Goal: Task Accomplishment & Management: Manage account settings

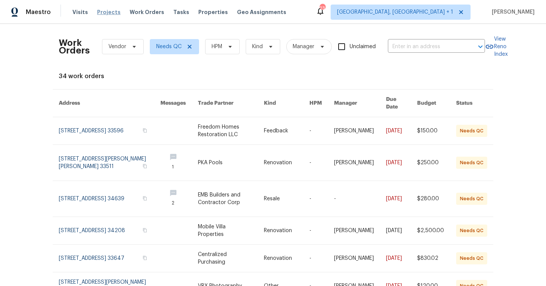
click at [112, 11] on span "Projects" at bounding box center [108, 12] width 23 height 8
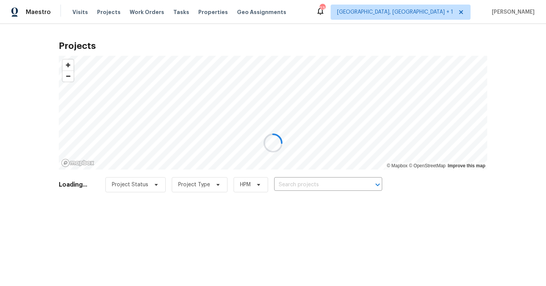
click at [294, 186] on div at bounding box center [273, 143] width 546 height 286
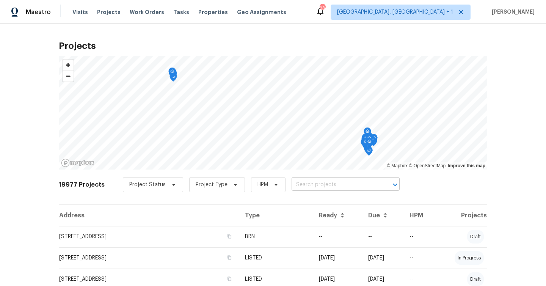
click at [296, 184] on input "text" at bounding box center [334, 185] width 87 height 12
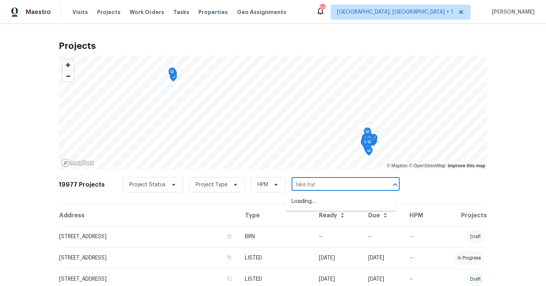
type input "lake byrd"
click at [331, 199] on li "16409 Lake Byrd Dr, Tampa, FL 33618" at bounding box center [340, 201] width 110 height 13
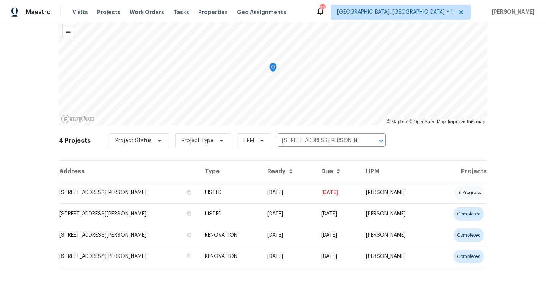
scroll to position [49, 0]
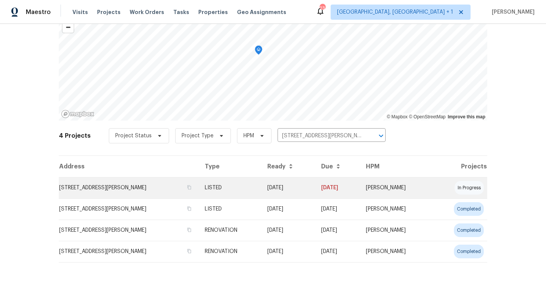
click at [218, 191] on td "LISTED" at bounding box center [230, 187] width 62 height 21
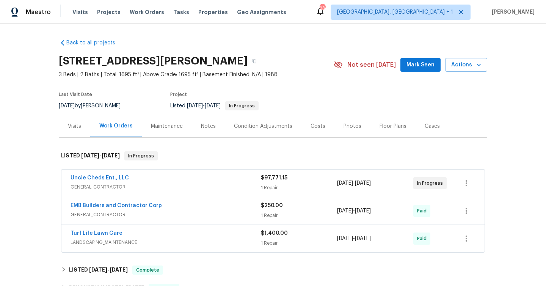
click at [206, 126] on div "Notes" at bounding box center [208, 126] width 15 height 8
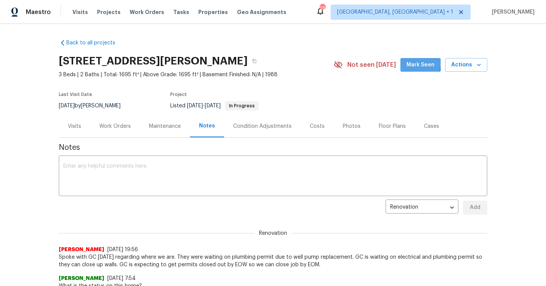
click at [413, 64] on span "Mark Seen" at bounding box center [420, 64] width 28 height 9
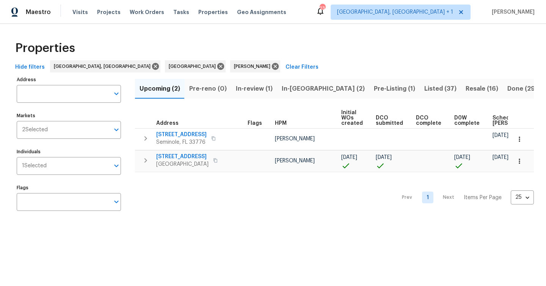
click at [301, 86] on span "In-[GEOGRAPHIC_DATA] (2)" at bounding box center [322, 88] width 83 height 11
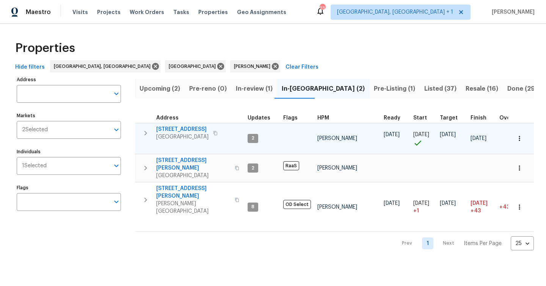
click at [198, 133] on span "[GEOGRAPHIC_DATA]" at bounding box center [182, 137] width 52 height 8
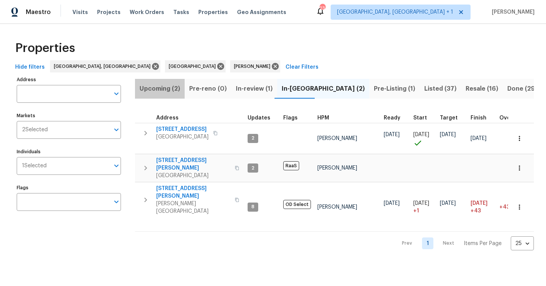
click at [179, 88] on span "Upcoming (2)" at bounding box center [159, 88] width 41 height 11
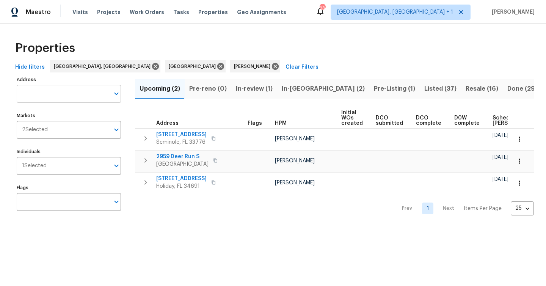
click at [67, 94] on input "Address" at bounding box center [63, 94] width 93 height 18
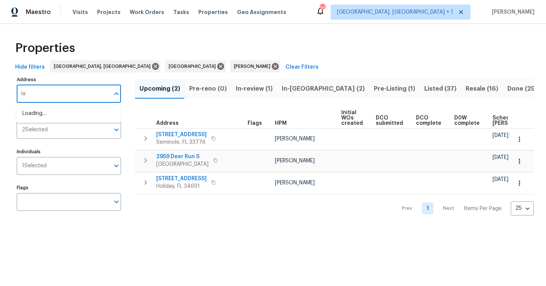
type input "l"
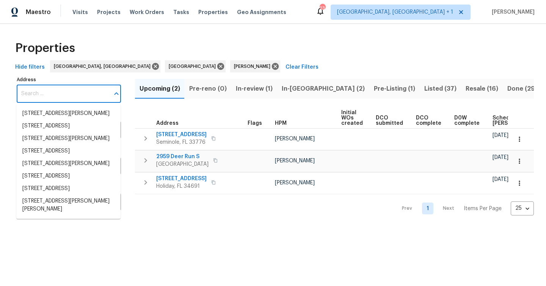
click at [333, 47] on div "Properties" at bounding box center [272, 48] width 521 height 24
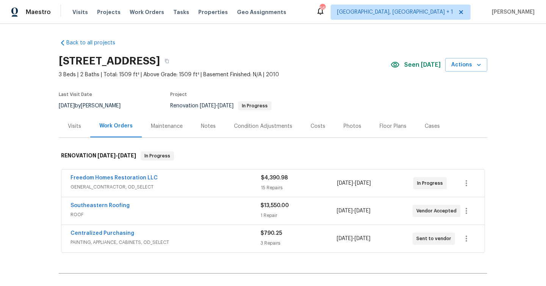
click at [206, 124] on div "Notes" at bounding box center [208, 126] width 15 height 8
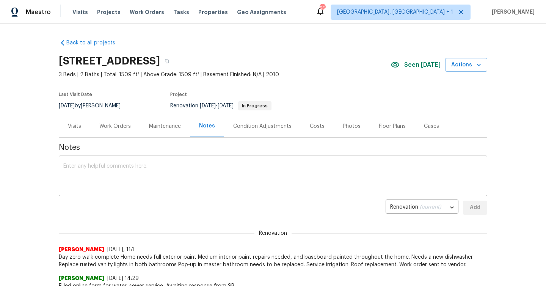
click at [260, 179] on textarea at bounding box center [272, 176] width 419 height 27
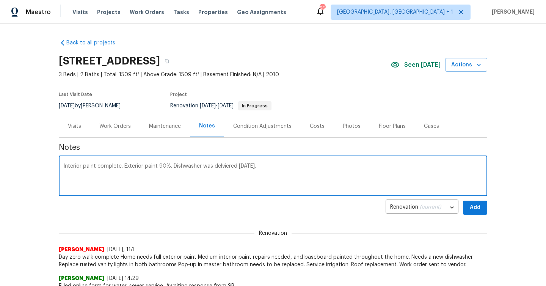
click at [222, 168] on textarea "Interior paint complete. Exterior paint 90%. Dishwasher was delviered today." at bounding box center [272, 176] width 419 height 27
click at [279, 170] on textarea "Interior paint complete. Exterior paint 90%. Dishwasher was delivered today." at bounding box center [272, 176] width 419 height 27
type textarea "Interior paint complete. Exterior paint 90%. Dishwasher was delivered today. Cl…"
click at [482, 211] on button "Add" at bounding box center [475, 207] width 24 height 14
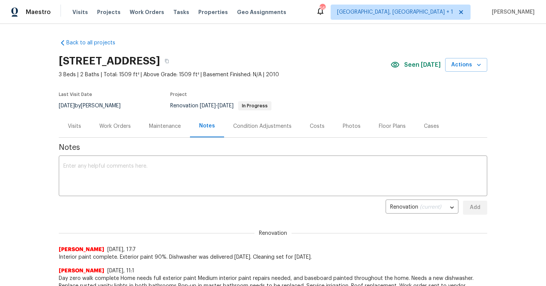
click at [112, 130] on div "Work Orders" at bounding box center [114, 126] width 31 height 8
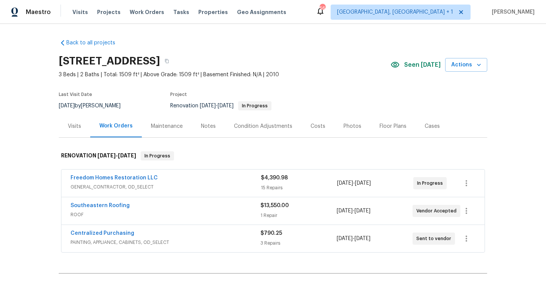
click at [206, 177] on div "Freedom Homes Restoration LLC" at bounding box center [165, 178] width 190 height 9
